Goal: Check status

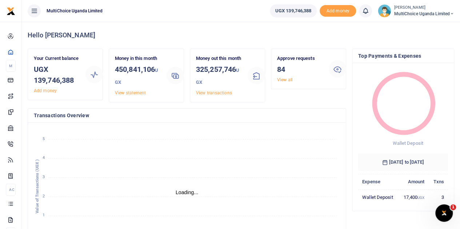
click at [413, 14] on span "MultiChoice Uganda Limited" at bounding box center [423, 14] width 60 height 7
click at [416, 26] on link "Switch accounts" at bounding box center [425, 26] width 57 height 10
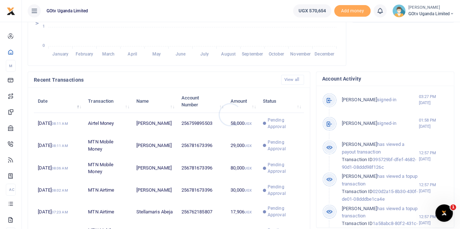
scroll to position [254, 0]
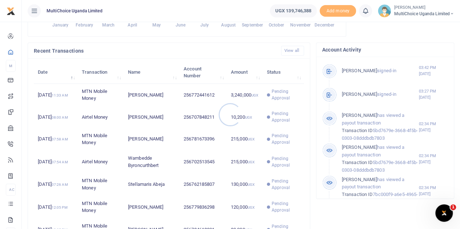
click at [276, 101] on div at bounding box center [230, 114] width 460 height 229
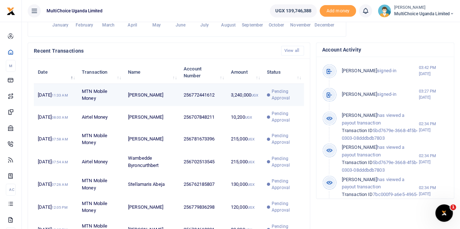
click at [276, 101] on span "Pending Approval" at bounding box center [285, 94] width 28 height 13
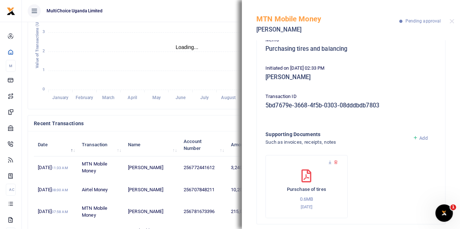
scroll to position [73, 0]
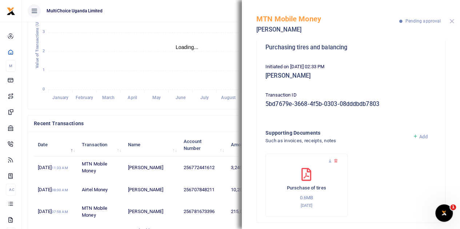
click at [450, 22] on button "Close" at bounding box center [451, 21] width 5 height 5
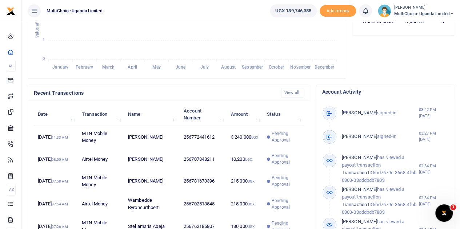
scroll to position [286, 0]
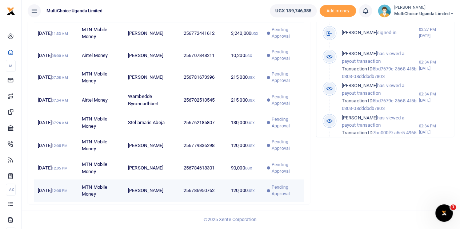
click at [283, 191] on span "Pending Approval" at bounding box center [285, 190] width 28 height 13
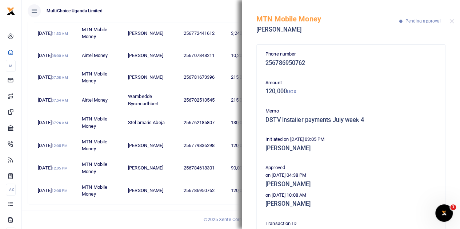
scroll to position [36, 0]
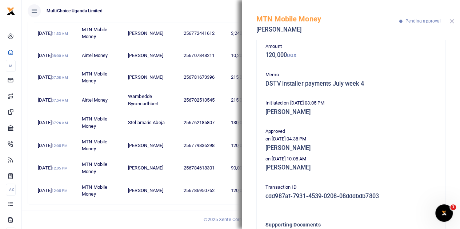
click at [451, 21] on button "Close" at bounding box center [451, 21] width 5 height 5
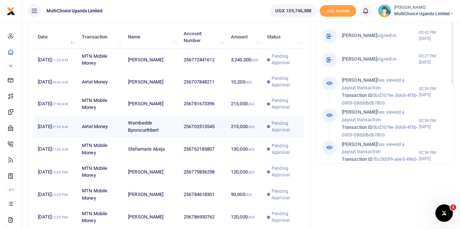
scroll to position [177, 0]
